Goal: Find specific page/section

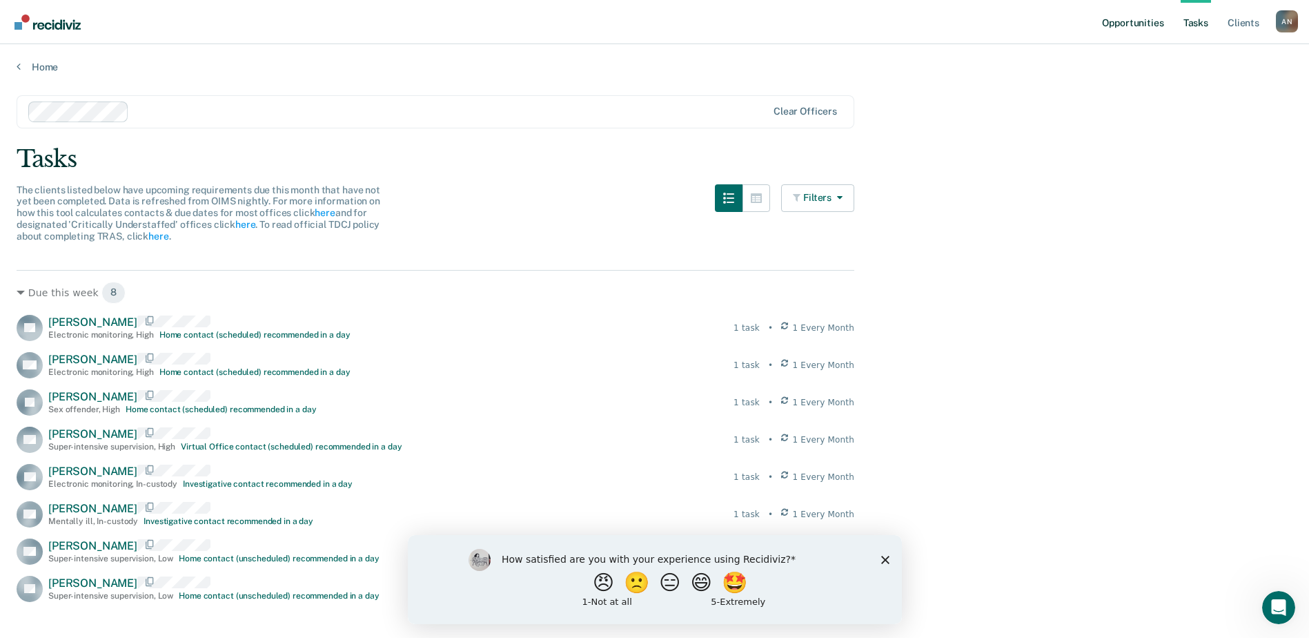
click at [1145, 22] on link "Opportunities" at bounding box center [1132, 22] width 67 height 44
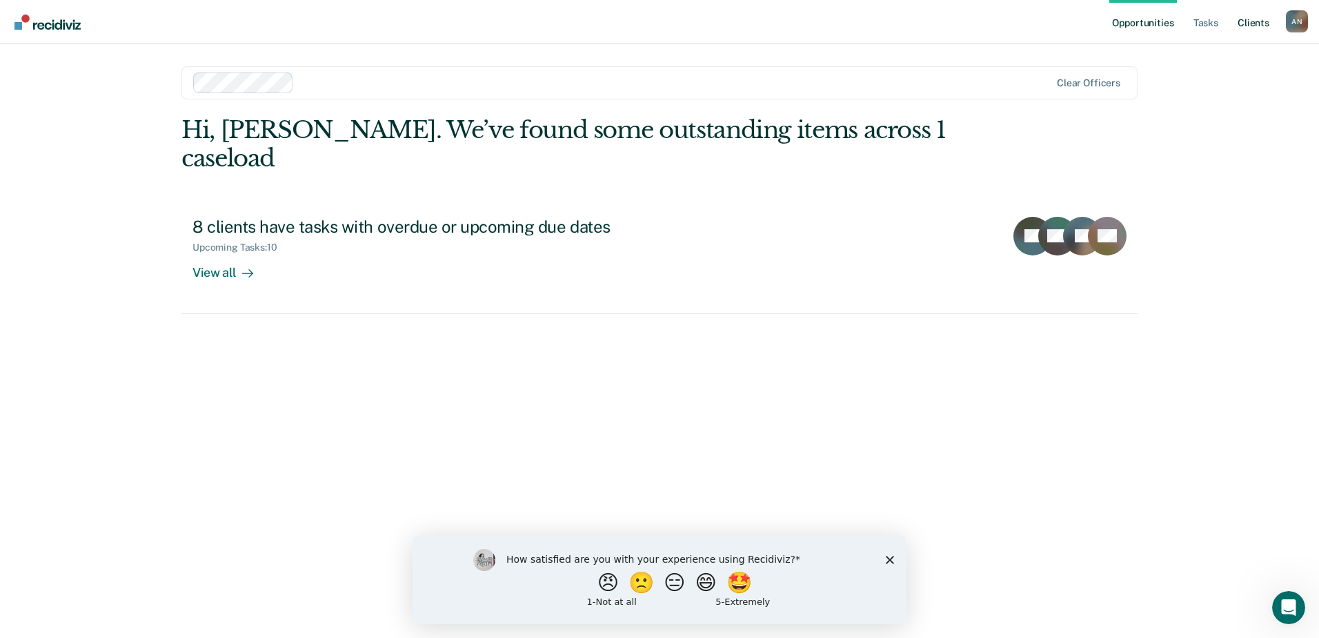
click at [1266, 22] on link "Client s" at bounding box center [1253, 22] width 37 height 44
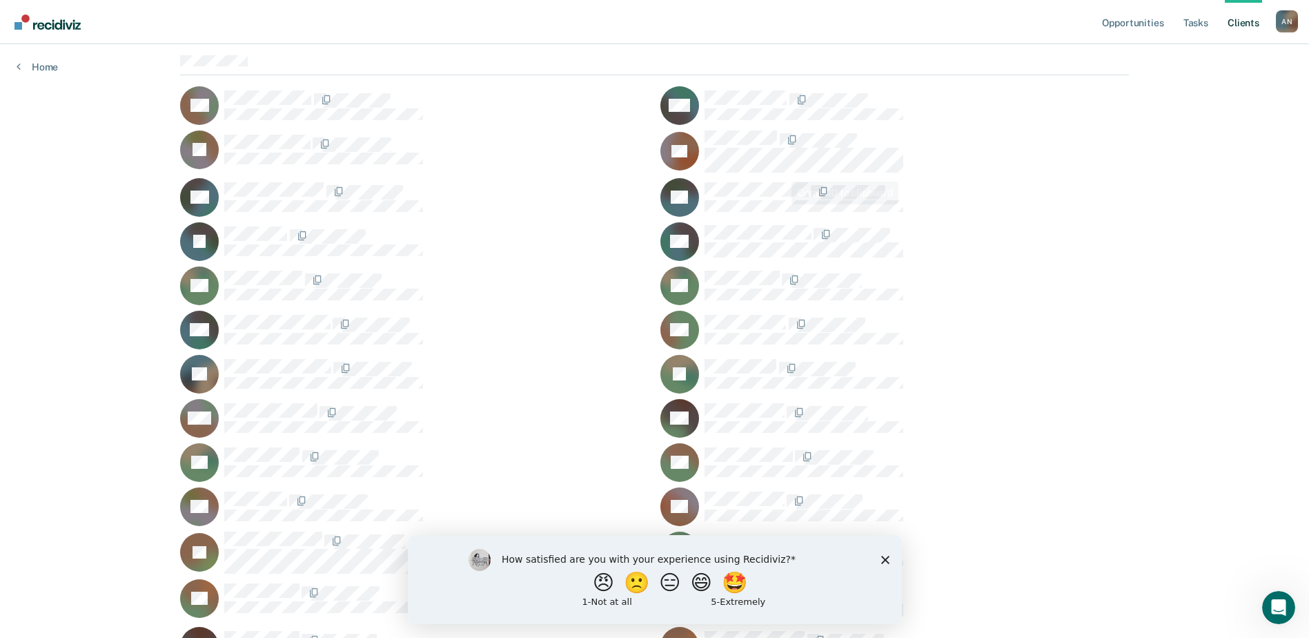
scroll to position [195, 0]
